Goal: Task Accomplishment & Management: Use online tool/utility

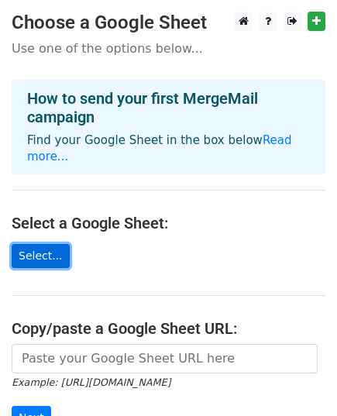
click at [33, 244] on link "Select..." at bounding box center [41, 256] width 58 height 24
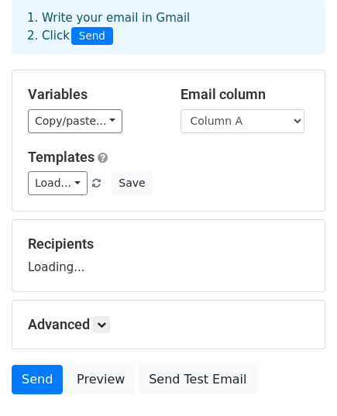
scroll to position [182, 0]
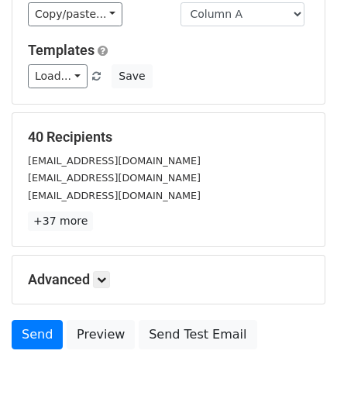
click at [105, 267] on div "Advanced Tracking Track Opens UTM Codes Track Clicks Filters Only include sprea…" at bounding box center [168, 280] width 312 height 48
click at [105, 275] on icon at bounding box center [101, 279] width 9 height 9
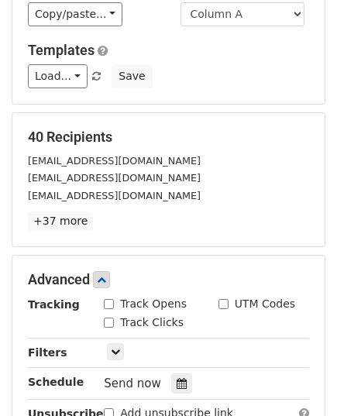
click at [115, 301] on div "Track Opens" at bounding box center [145, 304] width 83 height 16
click at [109, 318] on input "Track Clicks" at bounding box center [109, 323] width 10 height 10
checkbox input "true"
click at [111, 308] on div "Track Opens" at bounding box center [145, 304] width 83 height 16
click at [105, 302] on input "Track Opens" at bounding box center [109, 304] width 10 height 10
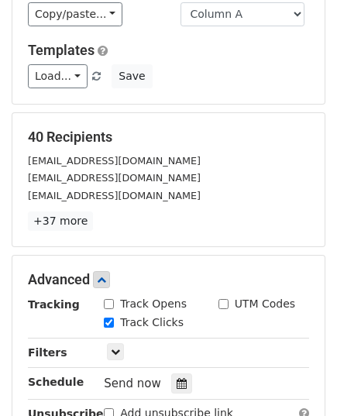
checkbox input "true"
click at [221, 301] on input "UTM Codes" at bounding box center [223, 304] width 10 height 10
checkbox input "true"
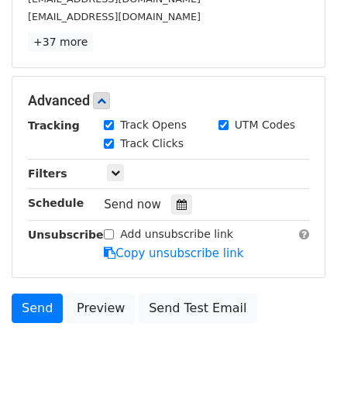
scroll to position [395, 0]
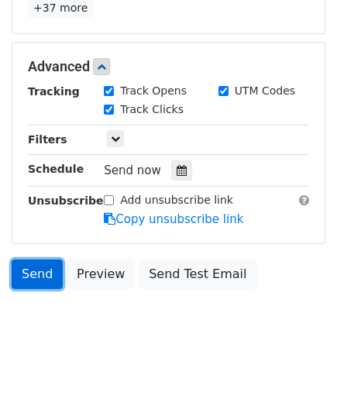
click at [32, 278] on link "Send" at bounding box center [37, 274] width 51 height 29
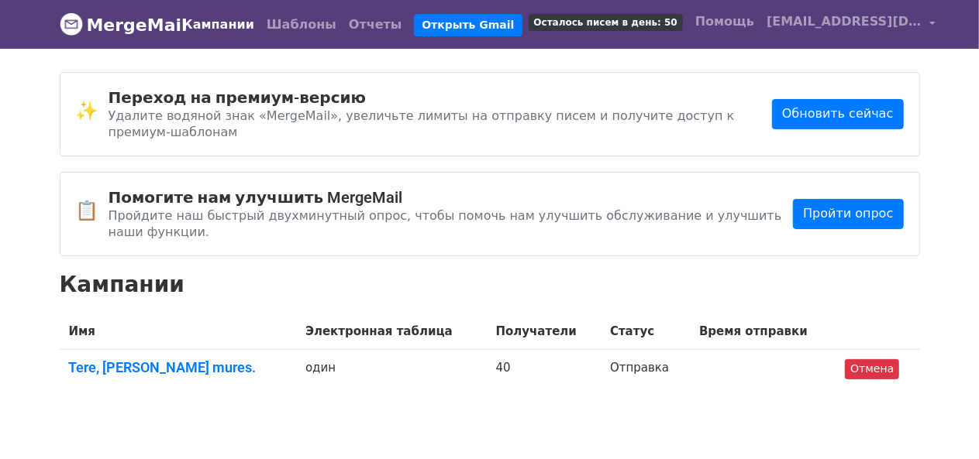
click at [355, 401] on body "MergeMail Кампании Шаблоны Отчеты Открыть Gmail Осталось писем в день: 50 Помощ…" at bounding box center [489, 233] width 979 height 466
